Goal: Task Accomplishment & Management: Use online tool/utility

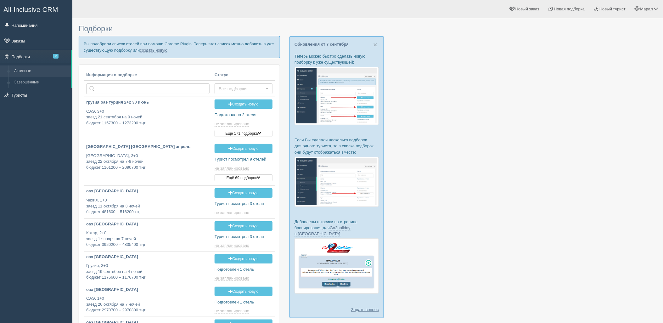
drag, startPoint x: 610, startPoint y: 23, endPoint x: 500, endPoint y: 50, distance: 113.9
click at [610, 23] on div at bounding box center [368, 258] width 578 height 474
type input "2025-09-09 16:15"
click at [143, 49] on link "создать новую" at bounding box center [154, 50] width 28 height 5
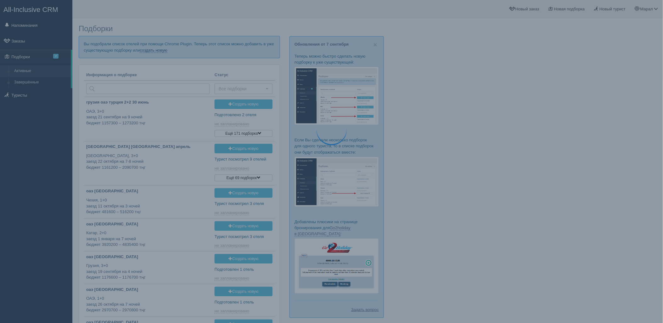
type input "2025-09-09 16:20"
type input "2025-09-09 19:30"
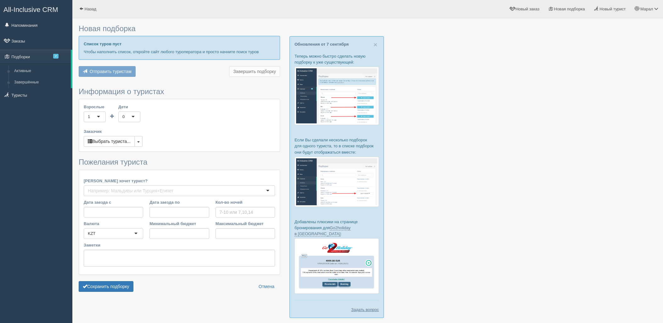
type input "7-8"
type input "1802300"
type input "2658600"
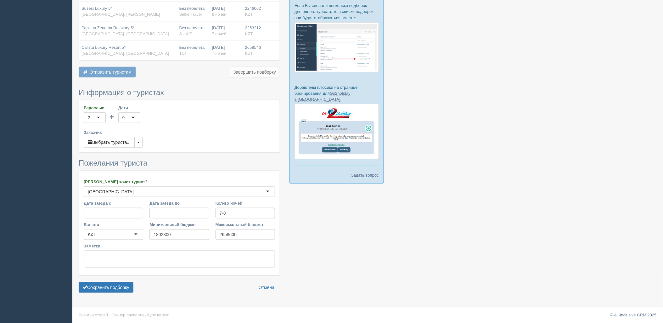
scroll to position [136, 0]
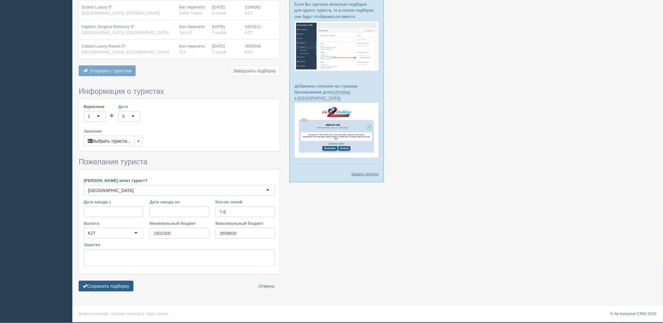
click at [105, 285] on button "Сохранить подборку" at bounding box center [106, 286] width 55 height 11
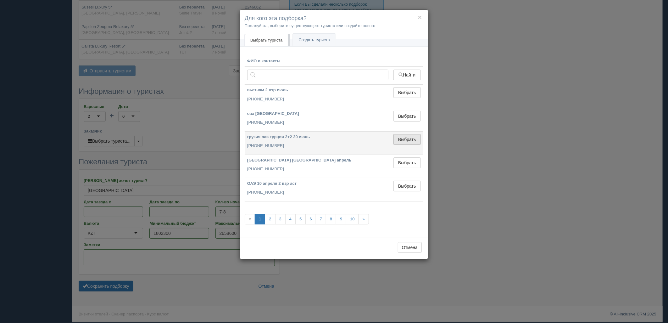
click at [405, 137] on button "Выбрать" at bounding box center [407, 139] width 27 height 11
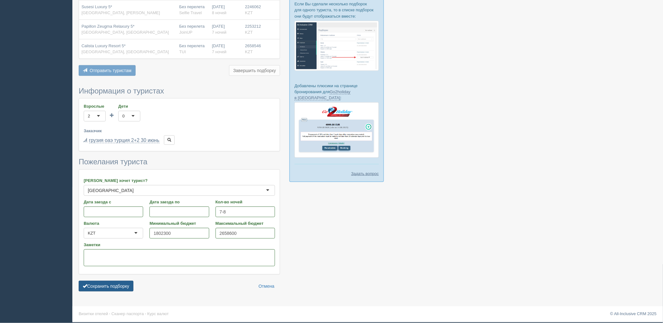
click at [109, 286] on button "Сохранить подборку" at bounding box center [106, 286] width 55 height 11
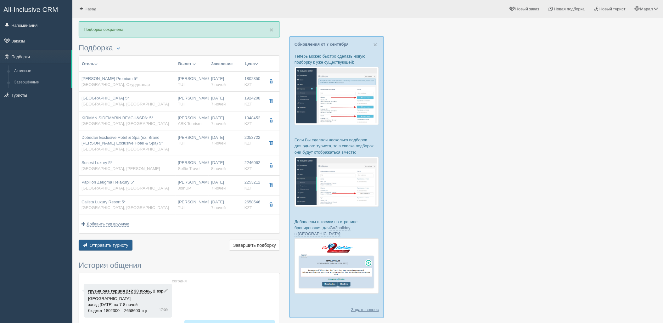
click at [103, 245] on span "Отправить туристу" at bounding box center [109, 245] width 39 height 5
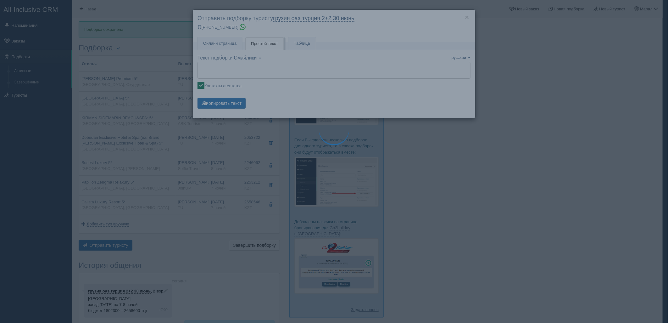
type textarea "🌞 Loremi dolo! Sitametcon Adi elitseddoei temporinc utlabore: 🌎 Etdolo, Magnaal…"
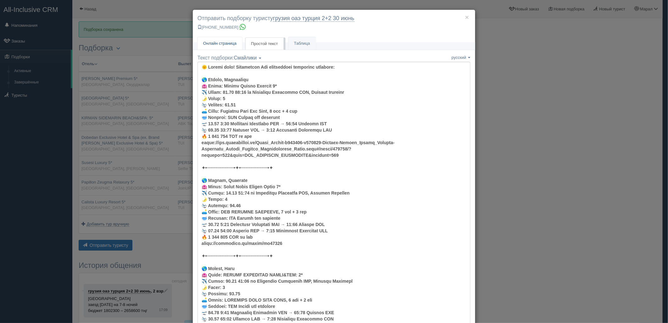
click at [232, 44] on span "Онлайн страница" at bounding box center [219, 43] width 33 height 5
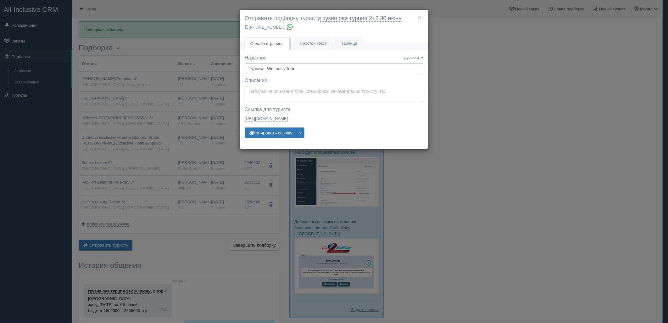
type textarea "Здравствуйте! Ниже представлены варианты туров для Вас. Для просмотра описания …"
click at [272, 94] on textarea "Здравствуйте! Ниже представлены варианты туров для Вас. Для просмотра описания …" at bounding box center [334, 94] width 179 height 17
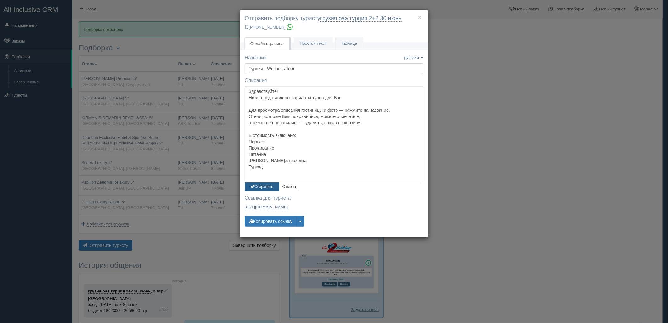
click at [269, 189] on button "Сохранить" at bounding box center [262, 186] width 35 height 9
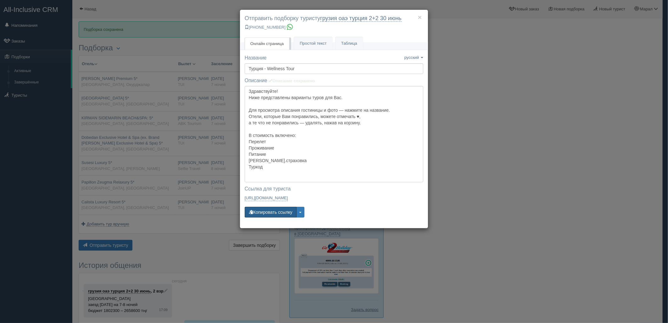
click at [272, 218] on div "Название Название сохранено русский english eesti latviešu polski українська ру…" at bounding box center [334, 138] width 179 height 169
click at [272, 216] on button "Копировать ссылку" at bounding box center [271, 212] width 52 height 11
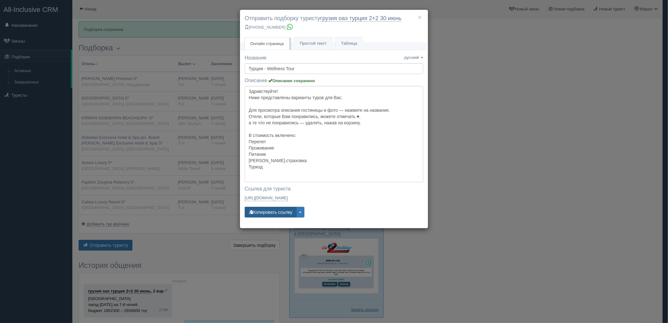
drag, startPoint x: 272, startPoint y: 216, endPoint x: 235, endPoint y: 265, distance: 61.3
click at [272, 216] on button "Копировать ссылку" at bounding box center [271, 212] width 52 height 11
click at [548, 140] on div "× Отправить подборку туристу грузия оаэ [GEOGRAPHIC_DATA] 2+2 [DATE] [PHONE_NUM…" at bounding box center [334, 161] width 668 height 323
